Goal: Transaction & Acquisition: Purchase product/service

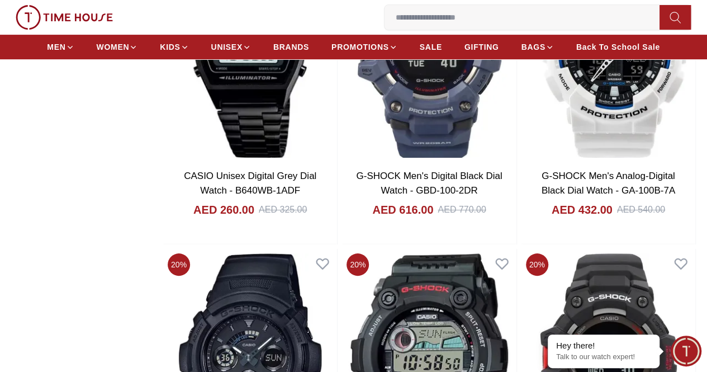
scroll to position [10740, 0]
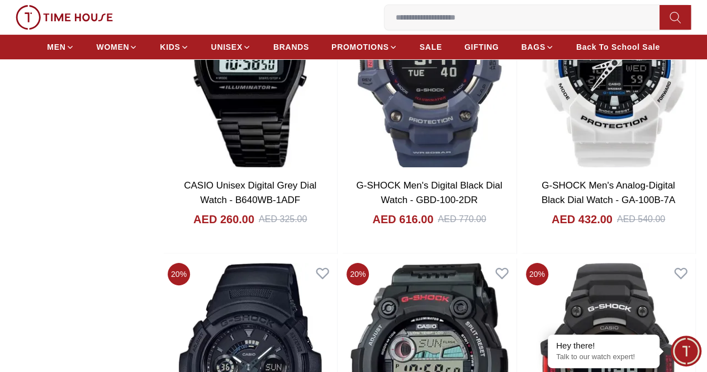
click at [0, 0] on img at bounding box center [0, 0] width 0 height 0
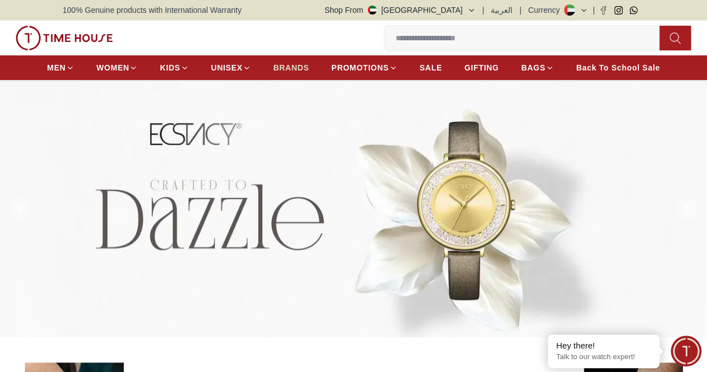
click at [309, 71] on span "BRANDS" at bounding box center [291, 67] width 36 height 11
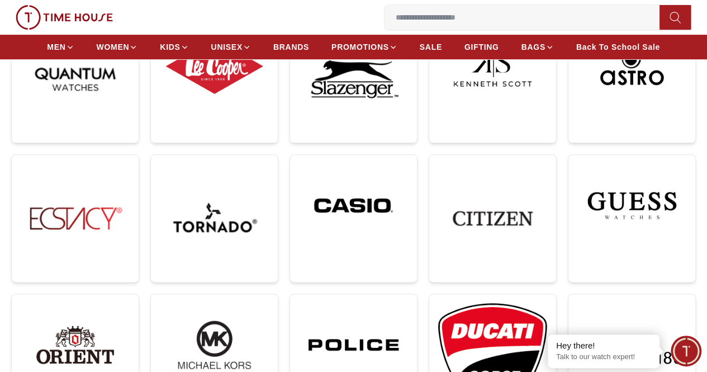
scroll to position [168, 0]
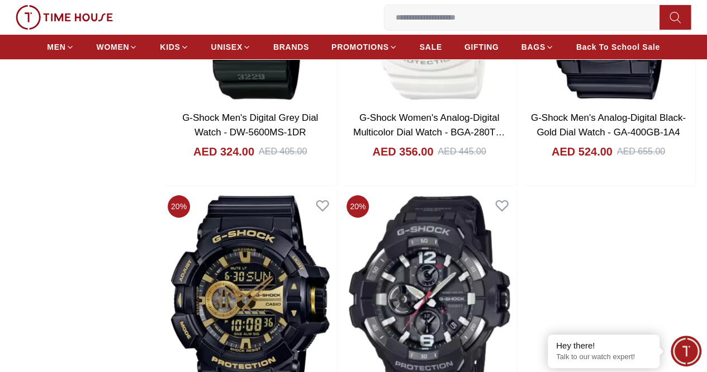
scroll to position [2125, 0]
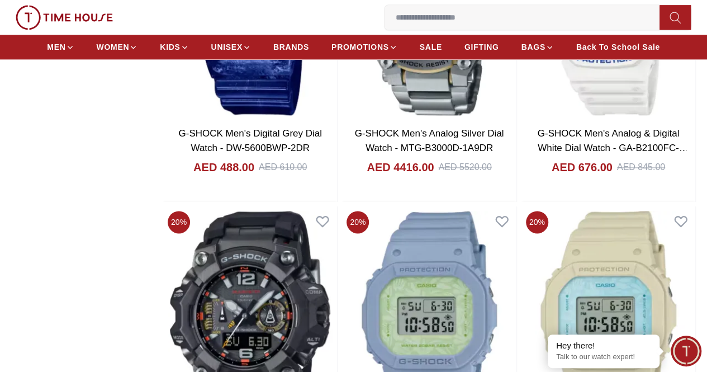
scroll to position [4921, 0]
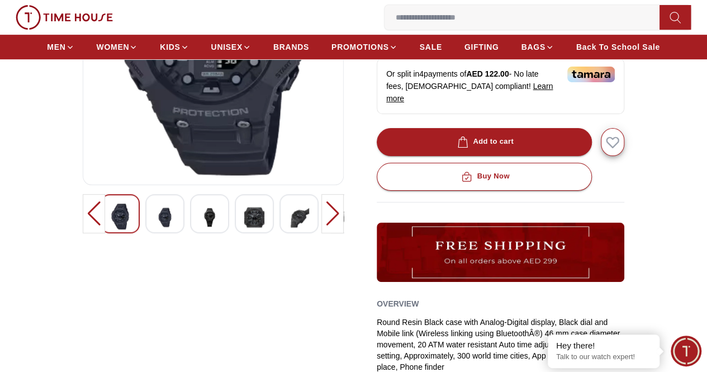
scroll to position [224, 0]
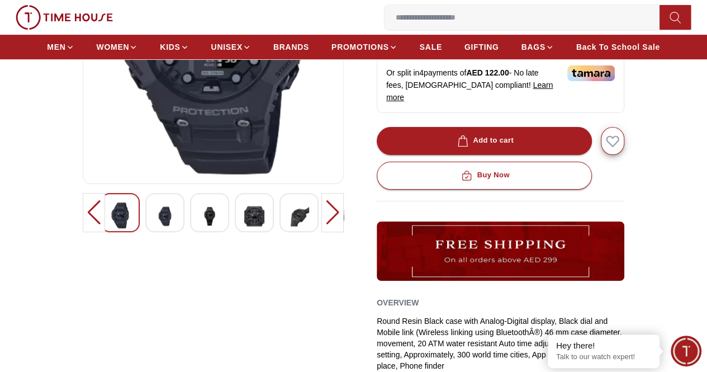
click at [344, 228] on div at bounding box center [333, 212] width 22 height 39
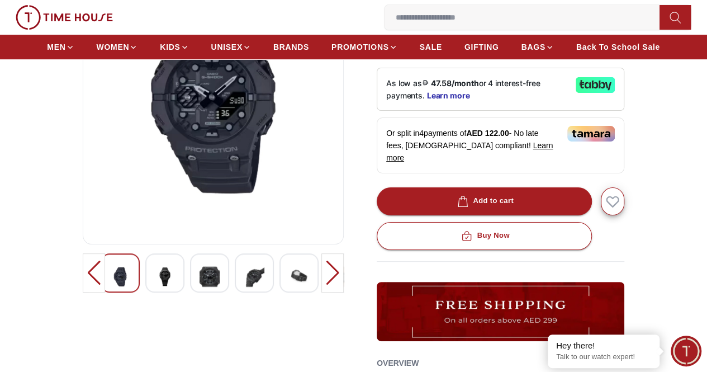
scroll to position [168, 0]
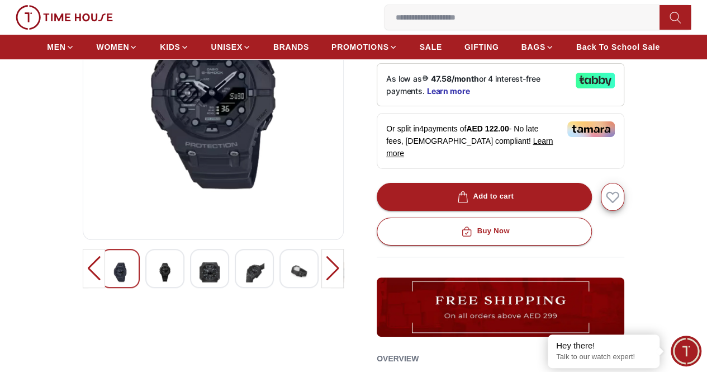
click at [339, 281] on div at bounding box center [333, 268] width 22 height 39
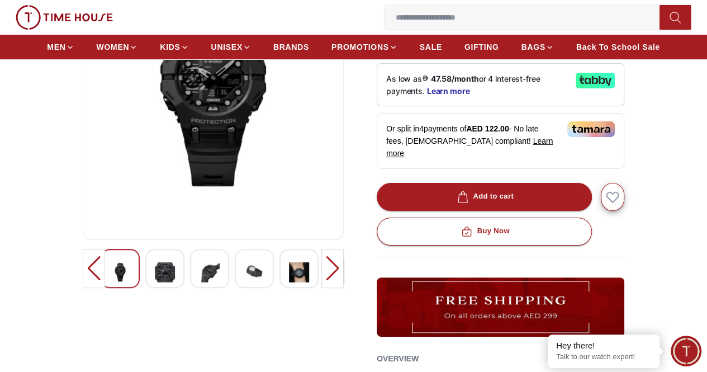
scroll to position [112, 0]
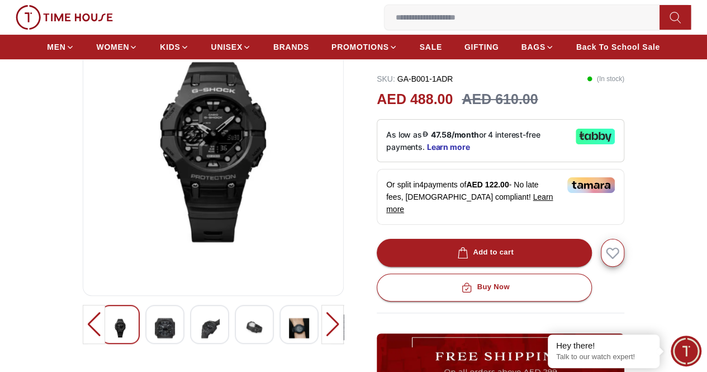
click at [344, 337] on div at bounding box center [333, 324] width 22 height 39
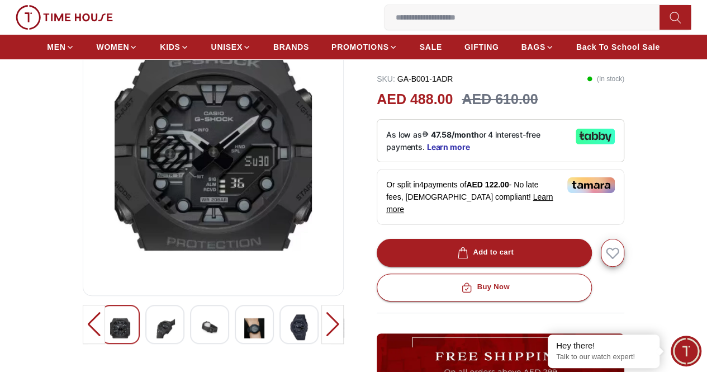
click at [344, 337] on div at bounding box center [333, 324] width 22 height 39
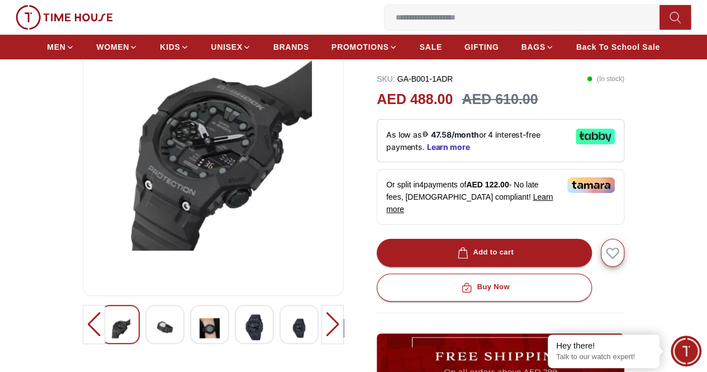
click at [344, 337] on div at bounding box center [333, 324] width 22 height 39
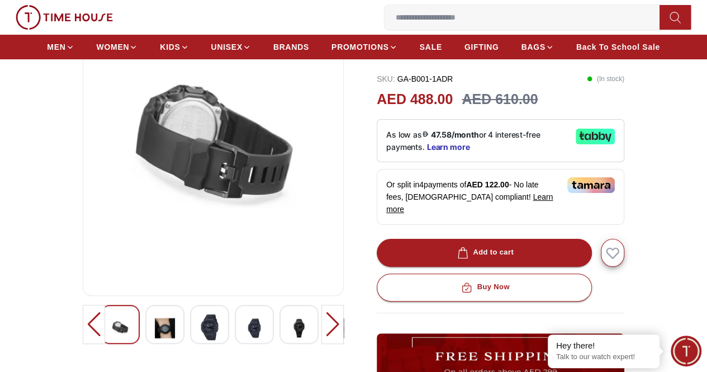
click at [344, 337] on div at bounding box center [333, 324] width 22 height 39
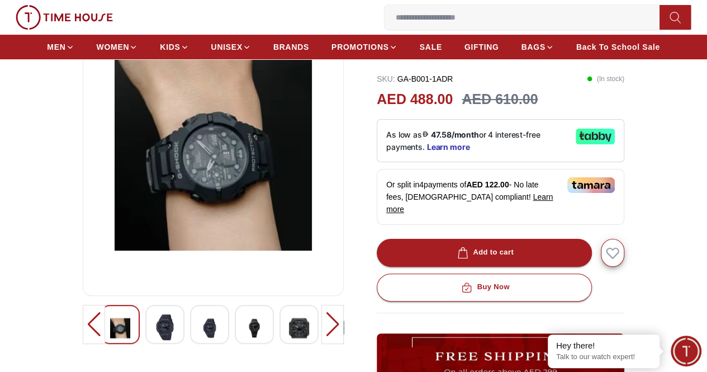
click at [344, 337] on div at bounding box center [333, 324] width 22 height 39
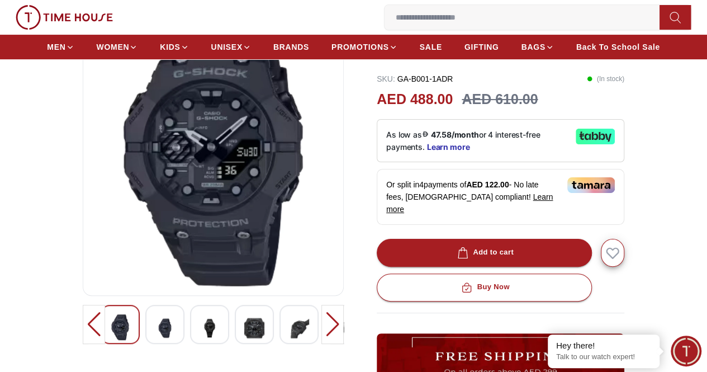
click at [344, 337] on div at bounding box center [333, 324] width 22 height 39
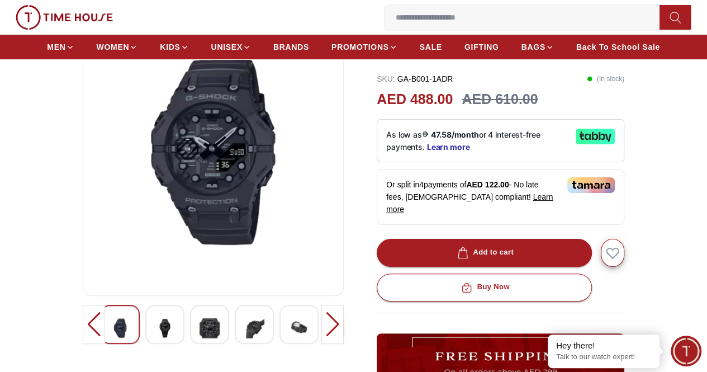
click at [344, 338] on div at bounding box center [333, 324] width 22 height 39
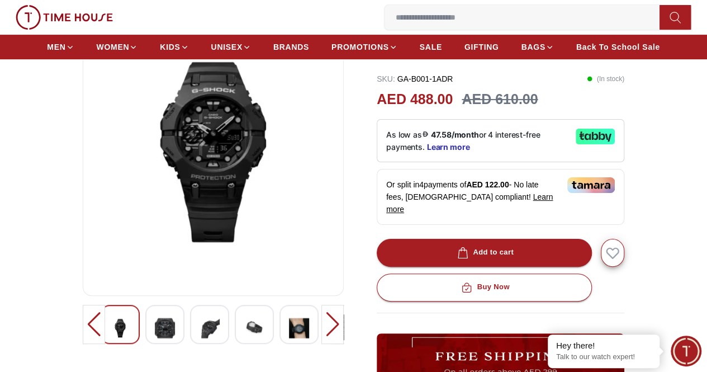
click at [344, 338] on div at bounding box center [333, 324] width 22 height 39
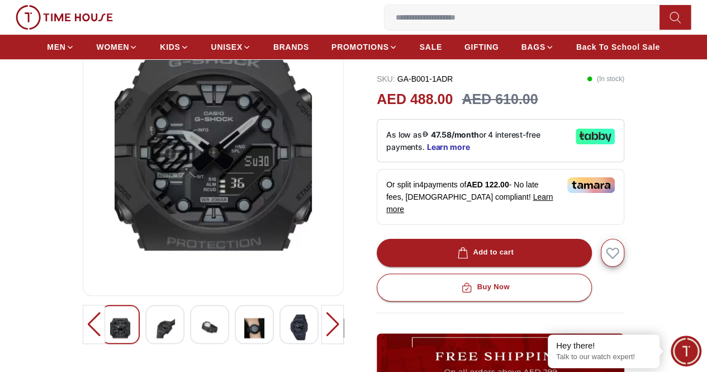
click at [344, 338] on div at bounding box center [333, 324] width 22 height 39
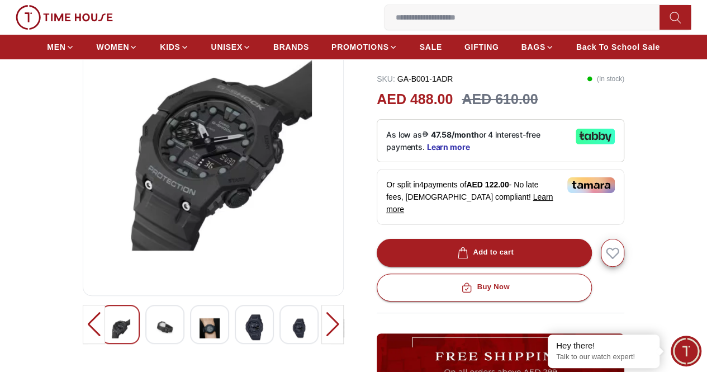
click at [344, 338] on div at bounding box center [333, 324] width 22 height 39
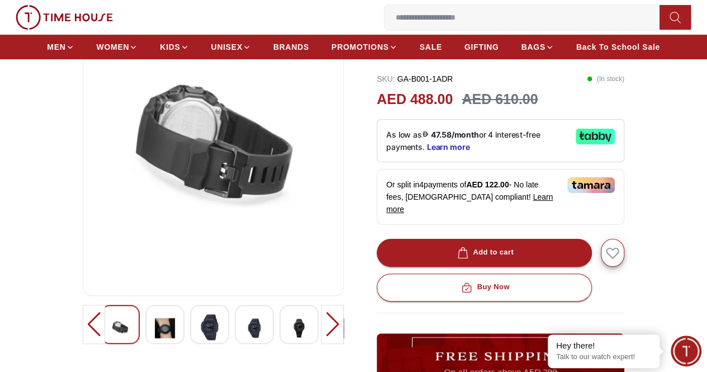
click at [344, 338] on div at bounding box center [333, 324] width 22 height 39
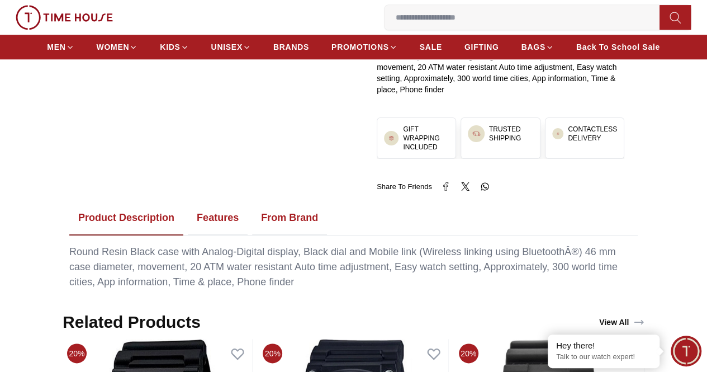
scroll to position [503, 0]
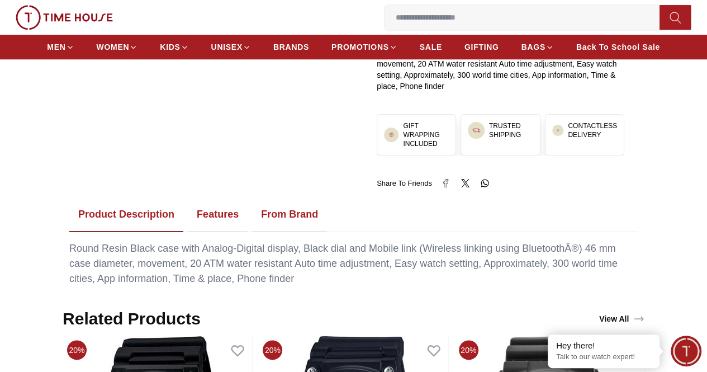
click at [228, 197] on button "Features" at bounding box center [218, 214] width 60 height 35
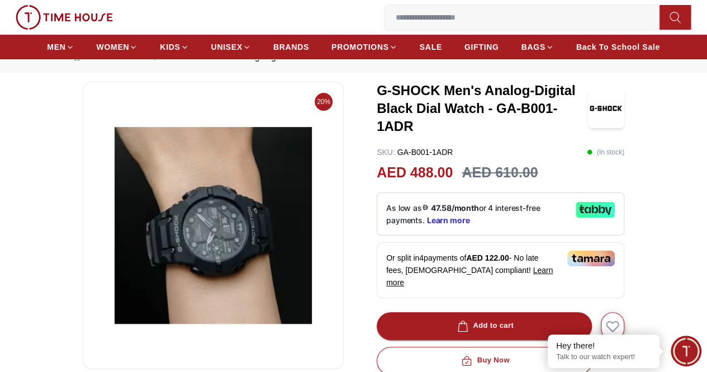
scroll to position [0, 0]
